Goal: Navigation & Orientation: Go to known website

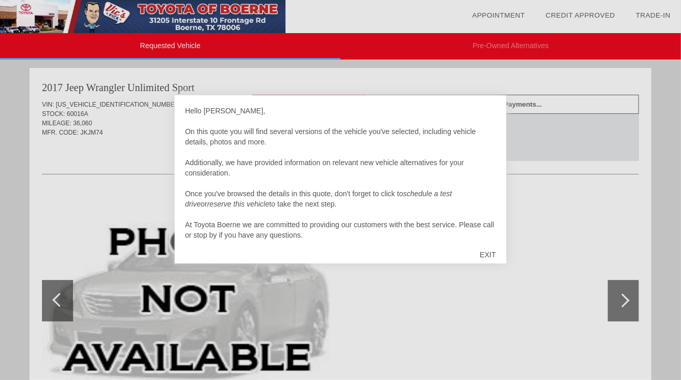
click at [487, 251] on div "EXIT" at bounding box center [487, 254] width 37 height 31
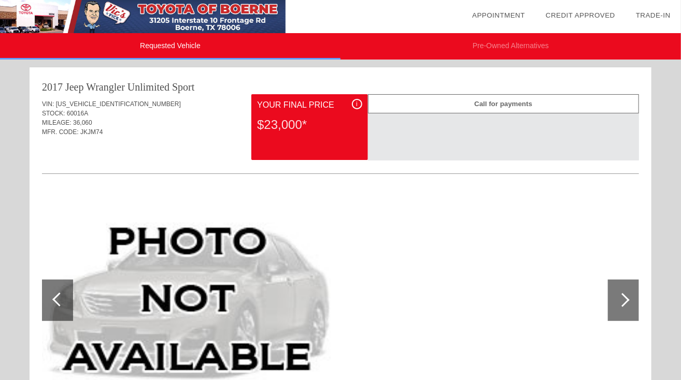
click at [309, 125] on div "$23,000*" at bounding box center [309, 124] width 105 height 27
click at [357, 102] on span "i" at bounding box center [357, 103] width 2 height 7
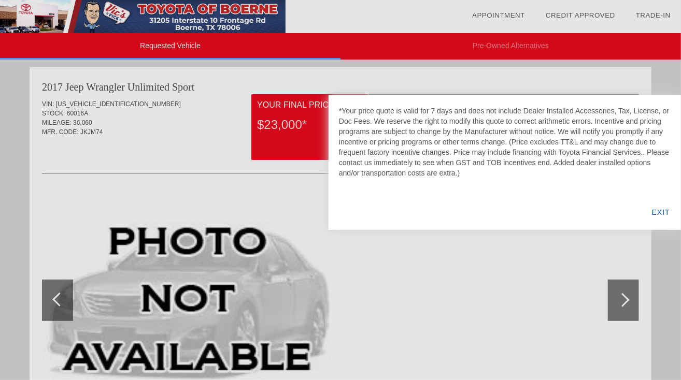
click at [469, 276] on div at bounding box center [340, 190] width 681 height 380
click at [667, 209] on div "EXIT" at bounding box center [661, 212] width 40 height 35
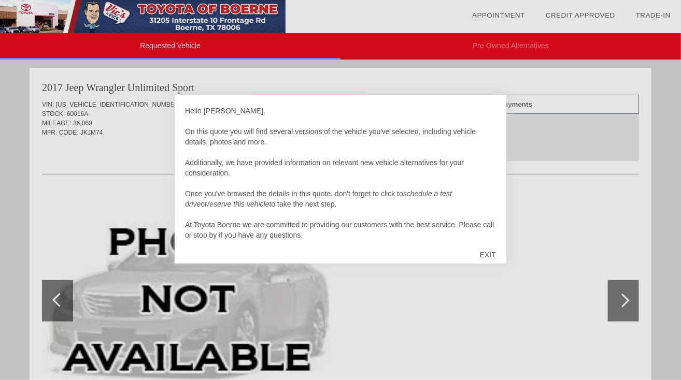
click at [487, 251] on div "EXIT" at bounding box center [487, 254] width 37 height 31
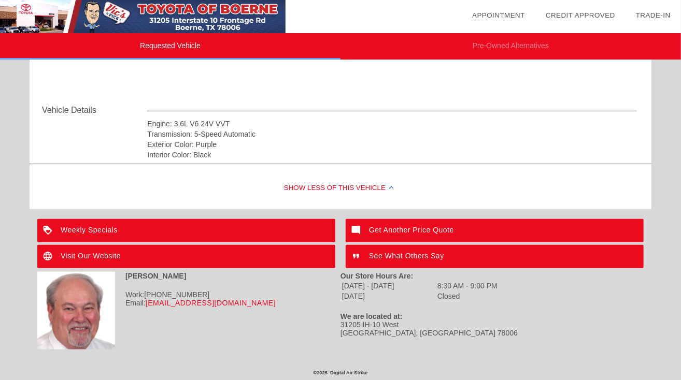
scroll to position [328, 0]
click at [98, 253] on div "Visit Our Website" at bounding box center [186, 256] width 298 height 23
